Goal: Information Seeking & Learning: Learn about a topic

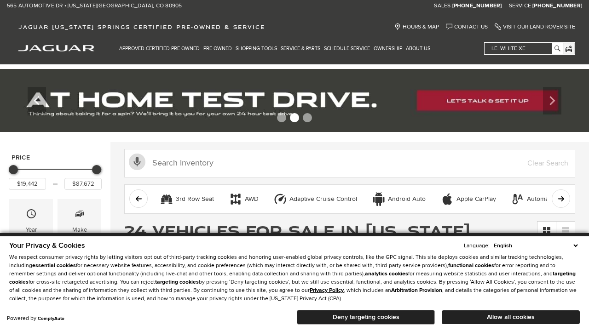
scroll to position [460, 0]
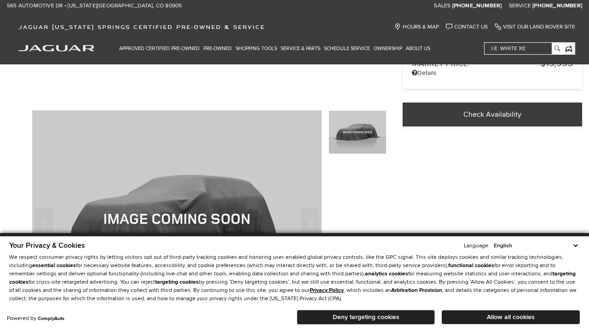
scroll to position [286, 0]
